Goal: Task Accomplishment & Management: Manage account settings

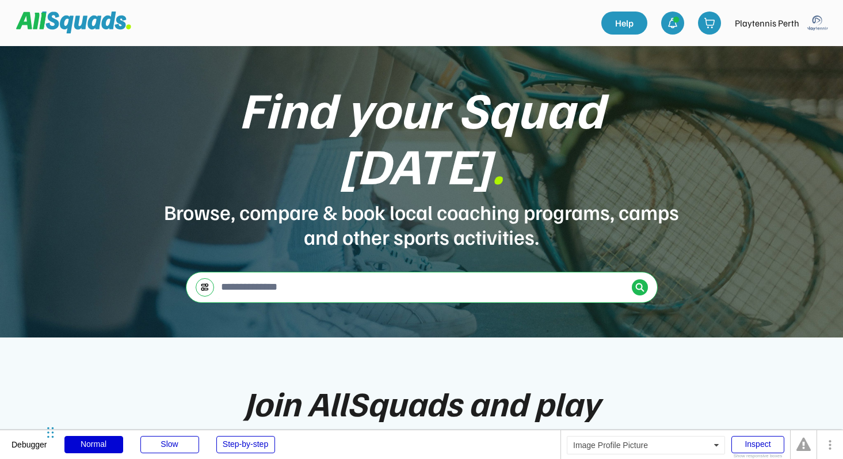
click at [820, 21] on img at bounding box center [817, 23] width 23 height 23
click at [797, 48] on link "Profile" at bounding box center [802, 50] width 68 height 23
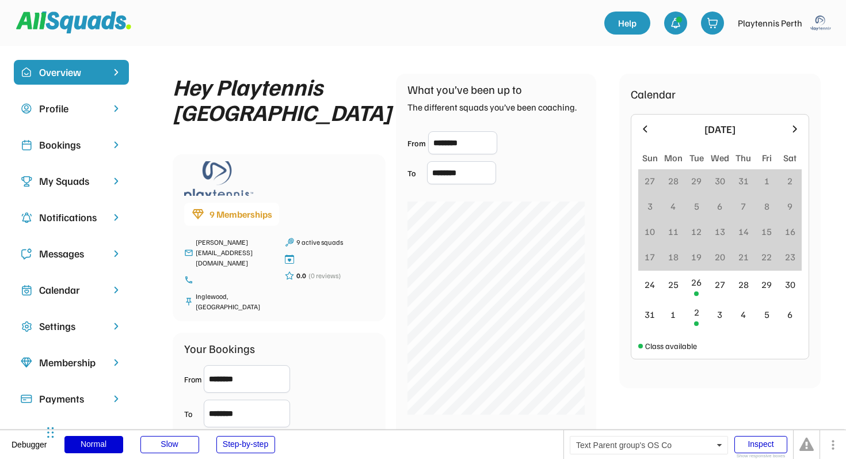
click at [86, 147] on div "Bookings" at bounding box center [71, 145] width 64 height 16
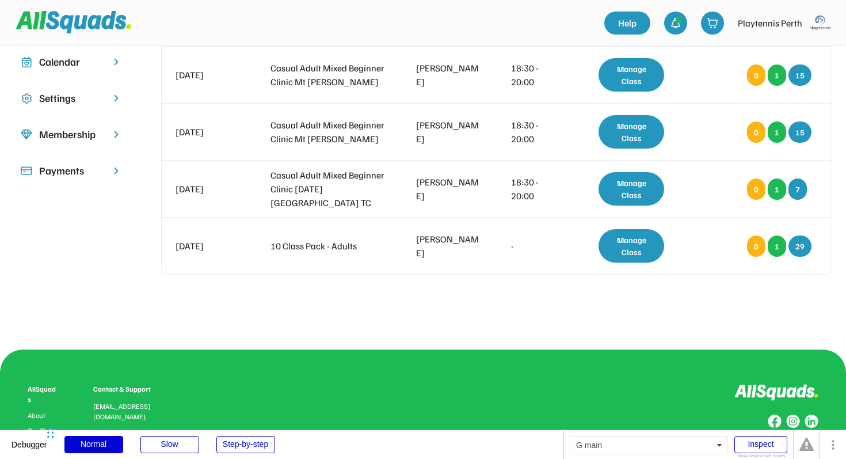
scroll to position [221, 0]
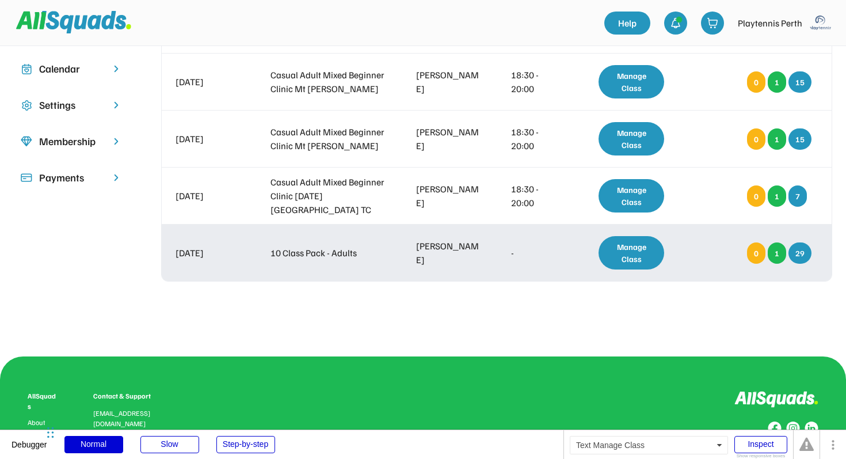
click at [626, 258] on div "Manage Class" at bounding box center [632, 252] width 66 height 33
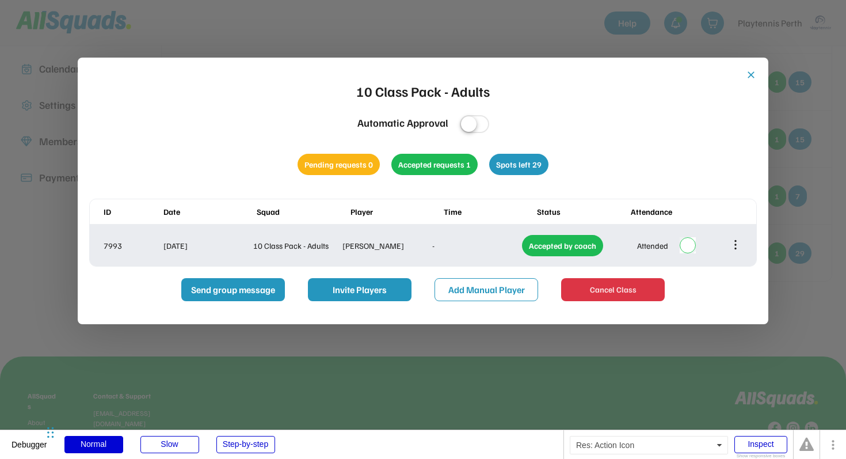
click at [736, 248] on icon at bounding box center [736, 244] width 0 height 7
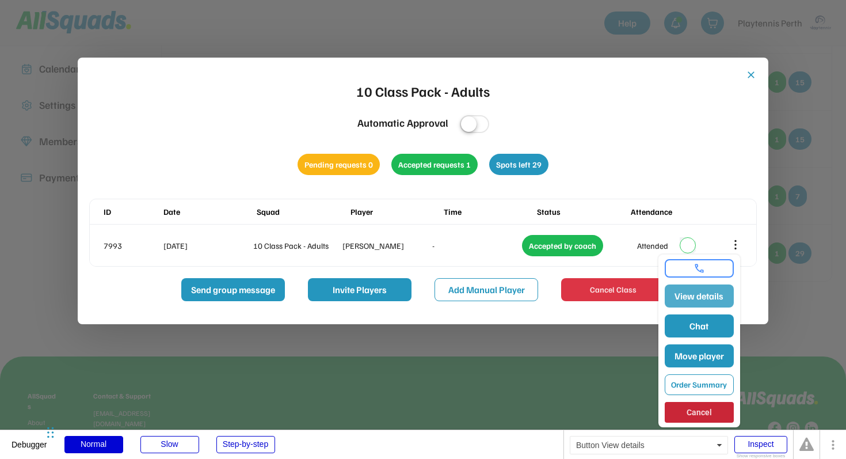
click at [704, 295] on button "View details" at bounding box center [699, 295] width 69 height 23
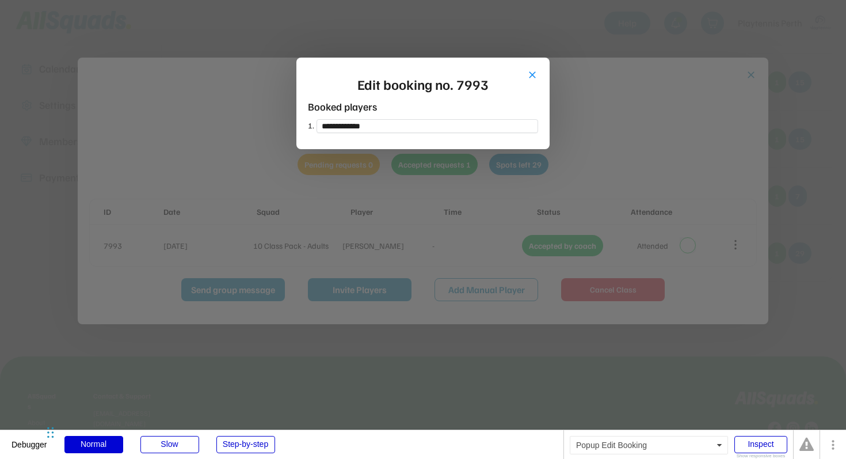
click at [763, 70] on div at bounding box center [423, 229] width 846 height 459
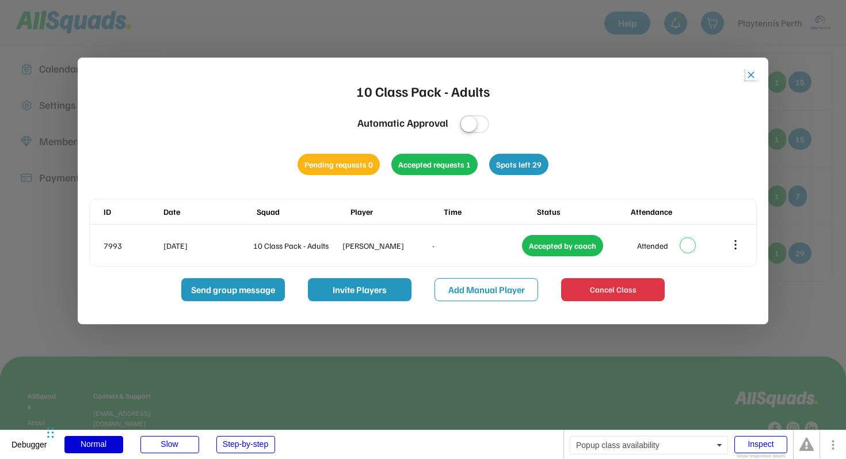
click at [755, 75] on button "close" at bounding box center [751, 75] width 12 height 12
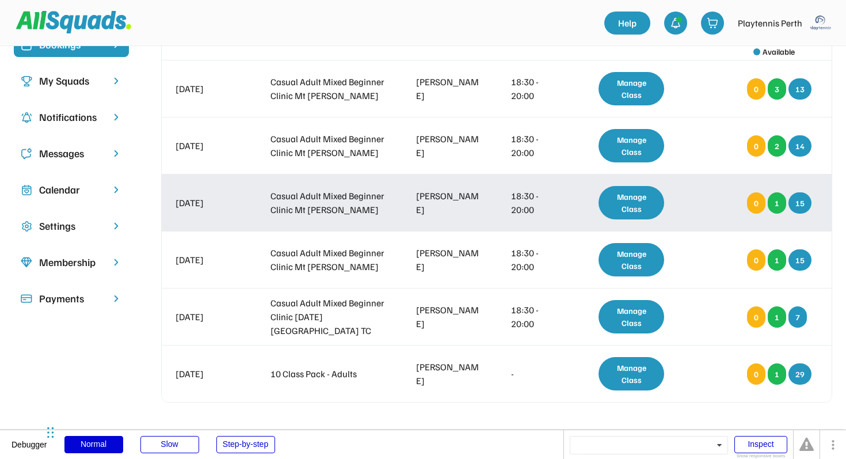
scroll to position [0, 0]
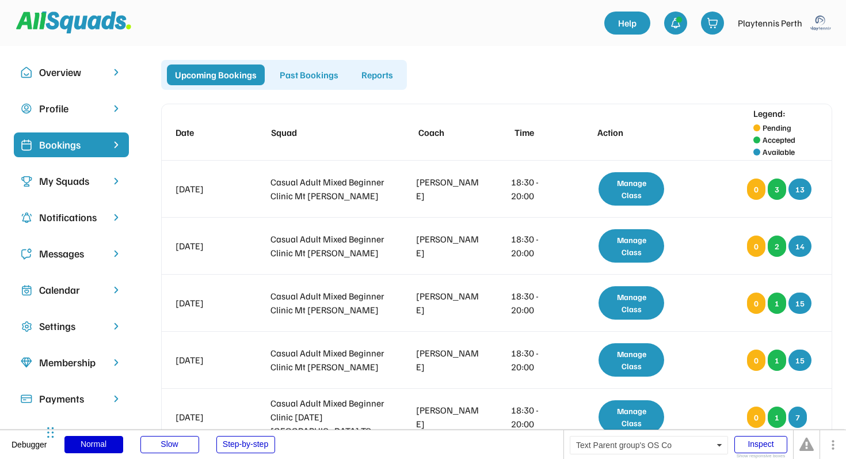
click at [83, 362] on div "Membership" at bounding box center [71, 363] width 64 height 16
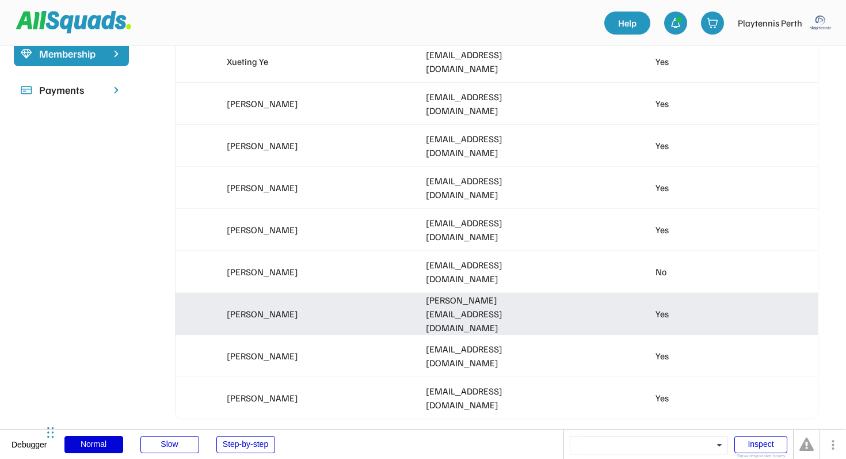
scroll to position [315, 0]
